Goal: Information Seeking & Learning: Find specific fact

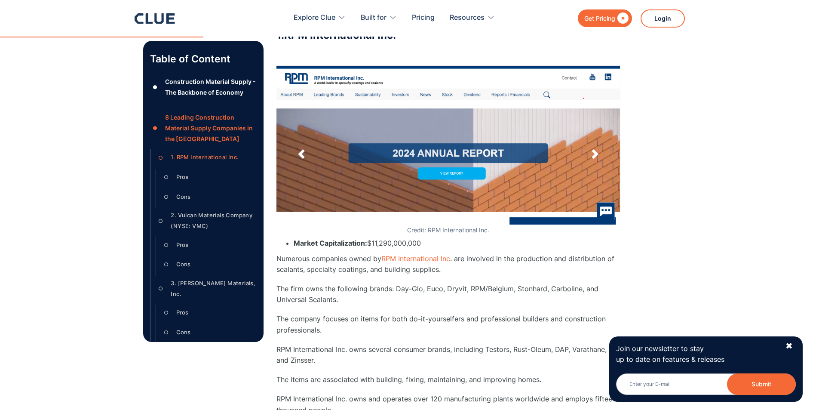
scroll to position [1678, 0]
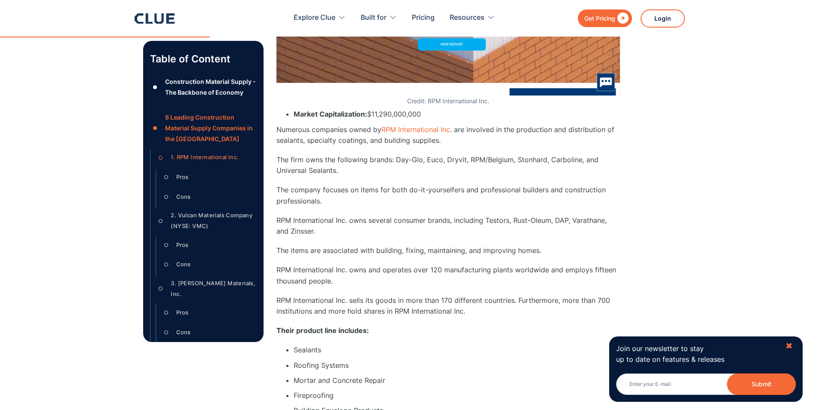
click at [789, 344] on div "✖" at bounding box center [789, 346] width 7 height 11
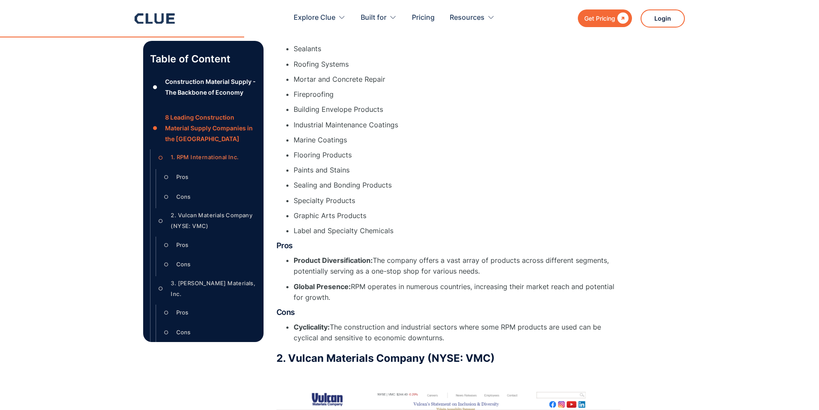
scroll to position [2022, 0]
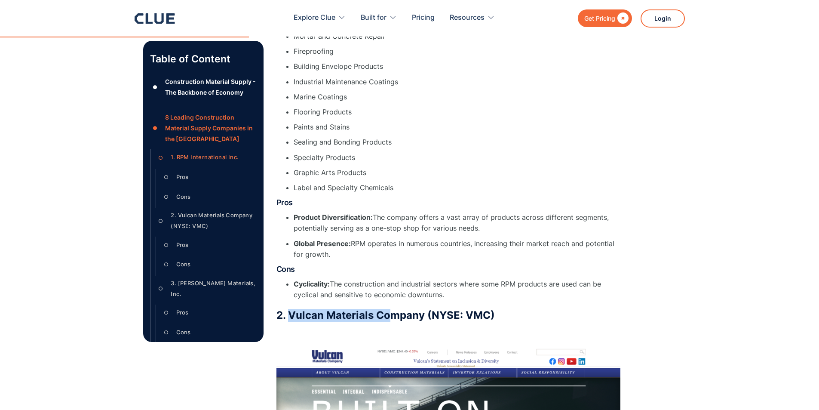
drag, startPoint x: 288, startPoint y: 330, endPoint x: 388, endPoint y: 328, distance: 99.8
click at [388, 322] on h3 "2. Vulcan Materials Company (NYSE: VMC)" at bounding box center [449, 315] width 344 height 13
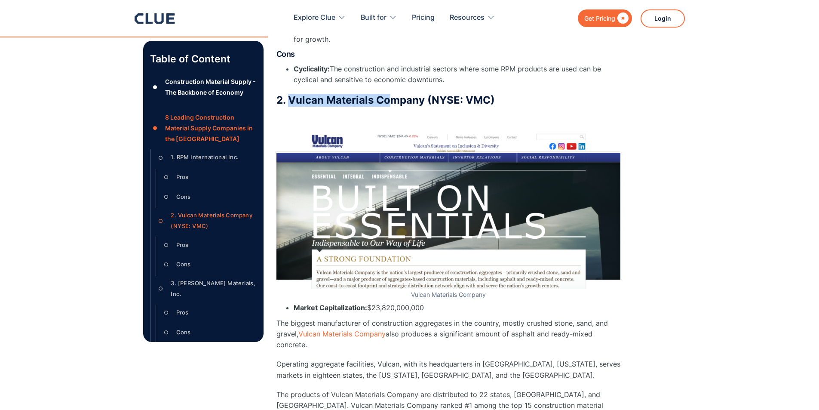
scroll to position [2280, 0]
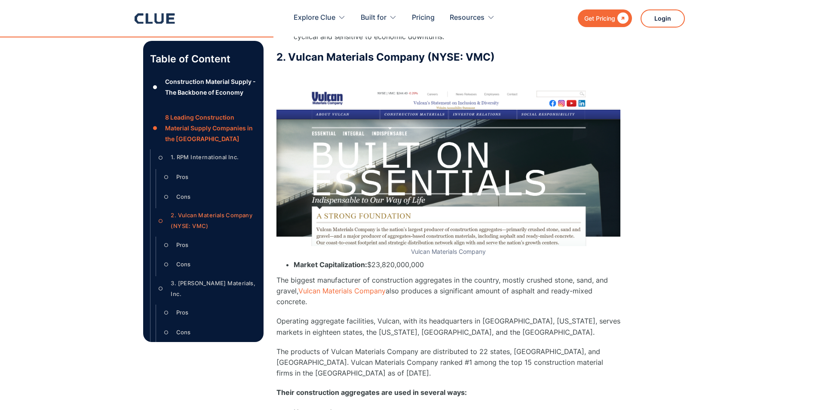
drag, startPoint x: 289, startPoint y: 99, endPoint x: 289, endPoint y: 83, distance: 16.3
click at [289, 95] on div "2. Vulcan Materials Company (NYSE: VMC) ‍ Vulcan Materials Company Market Capit…" at bounding box center [449, 344] width 344 height 586
drag, startPoint x: 289, startPoint y: 74, endPoint x: 424, endPoint y: 71, distance: 135.1
click at [424, 64] on h3 "2. Vulcan Materials Company (NYSE: VMC)" at bounding box center [449, 57] width 344 height 13
copy h3 "Vulcan Materials Company"
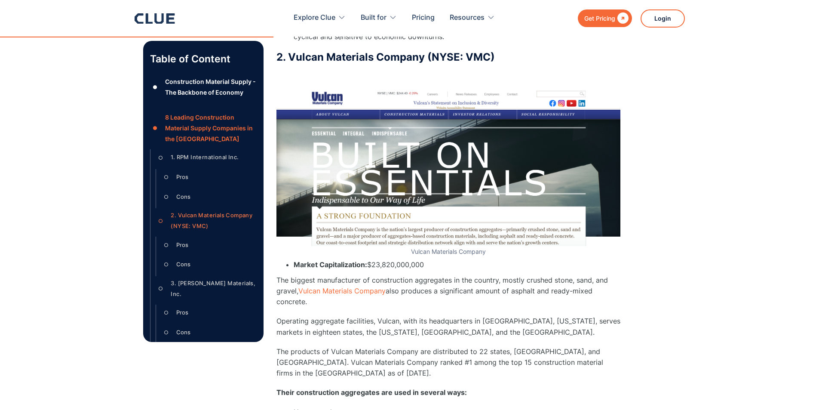
drag, startPoint x: 754, startPoint y: 265, endPoint x: 690, endPoint y: 252, distance: 65.4
drag, startPoint x: 314, startPoint y: 70, endPoint x: 374, endPoint y: 74, distance: 59.5
click at [374, 64] on h3 "2. Vulcan Materials Company (NYSE: VMC)" at bounding box center [449, 57] width 344 height 13
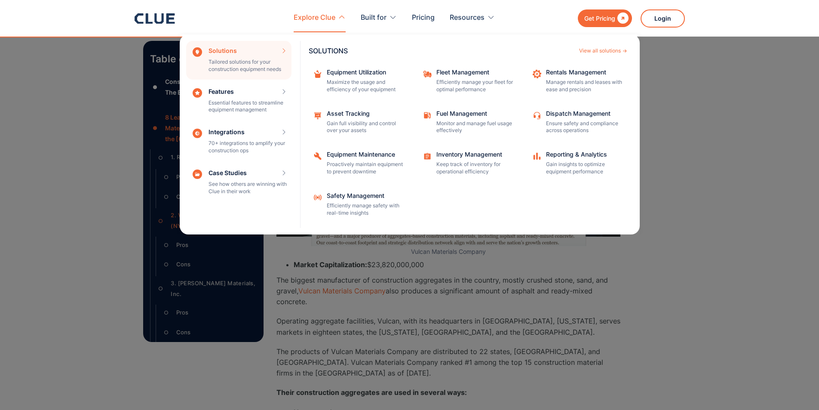
copy h3 "Vulcan Materials"
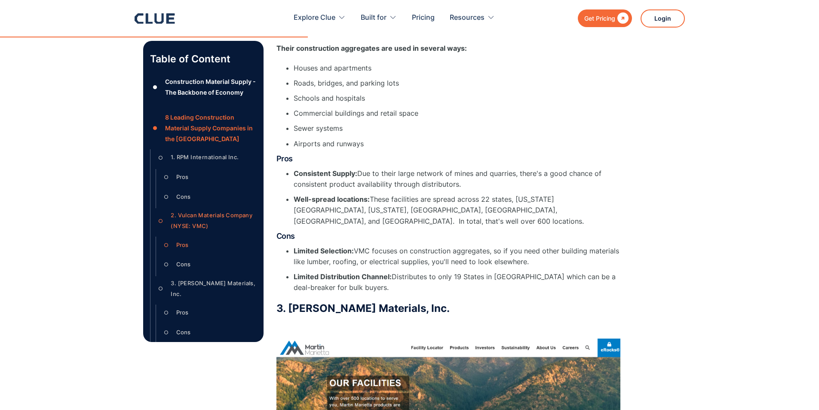
scroll to position [2710, 0]
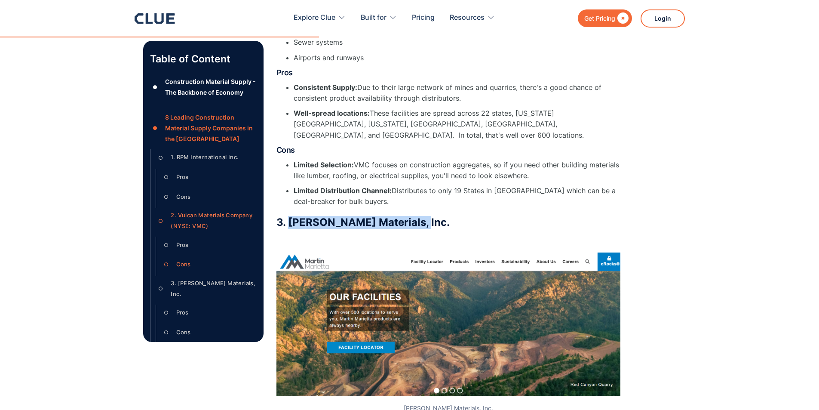
drag, startPoint x: 297, startPoint y: 227, endPoint x: 416, endPoint y: 231, distance: 119.2
click at [416, 229] on h3 "3. [PERSON_NAME] Materials, Inc." at bounding box center [449, 222] width 344 height 13
copy h3 "[PERSON_NAME] Materials"
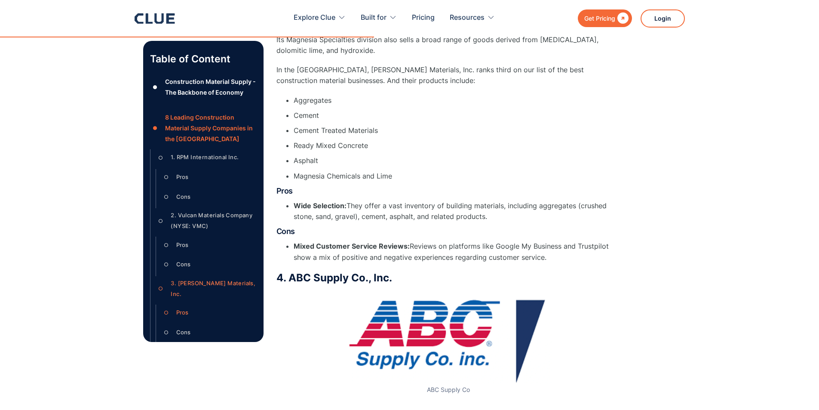
scroll to position [3441, 0]
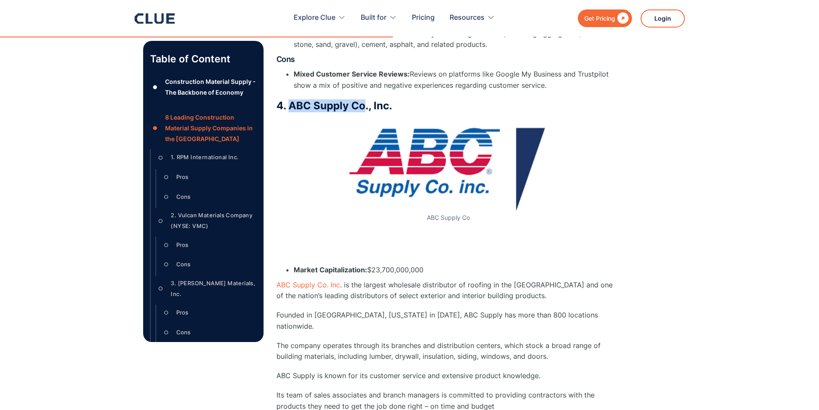
drag, startPoint x: 290, startPoint y: 108, endPoint x: 363, endPoint y: 108, distance: 73.6
click at [364, 108] on h3 "4. ABC Supply Co., Inc." at bounding box center [449, 105] width 344 height 13
copy h3 "ABC Supply Co"
